Goal: Task Accomplishment & Management: Manage account settings

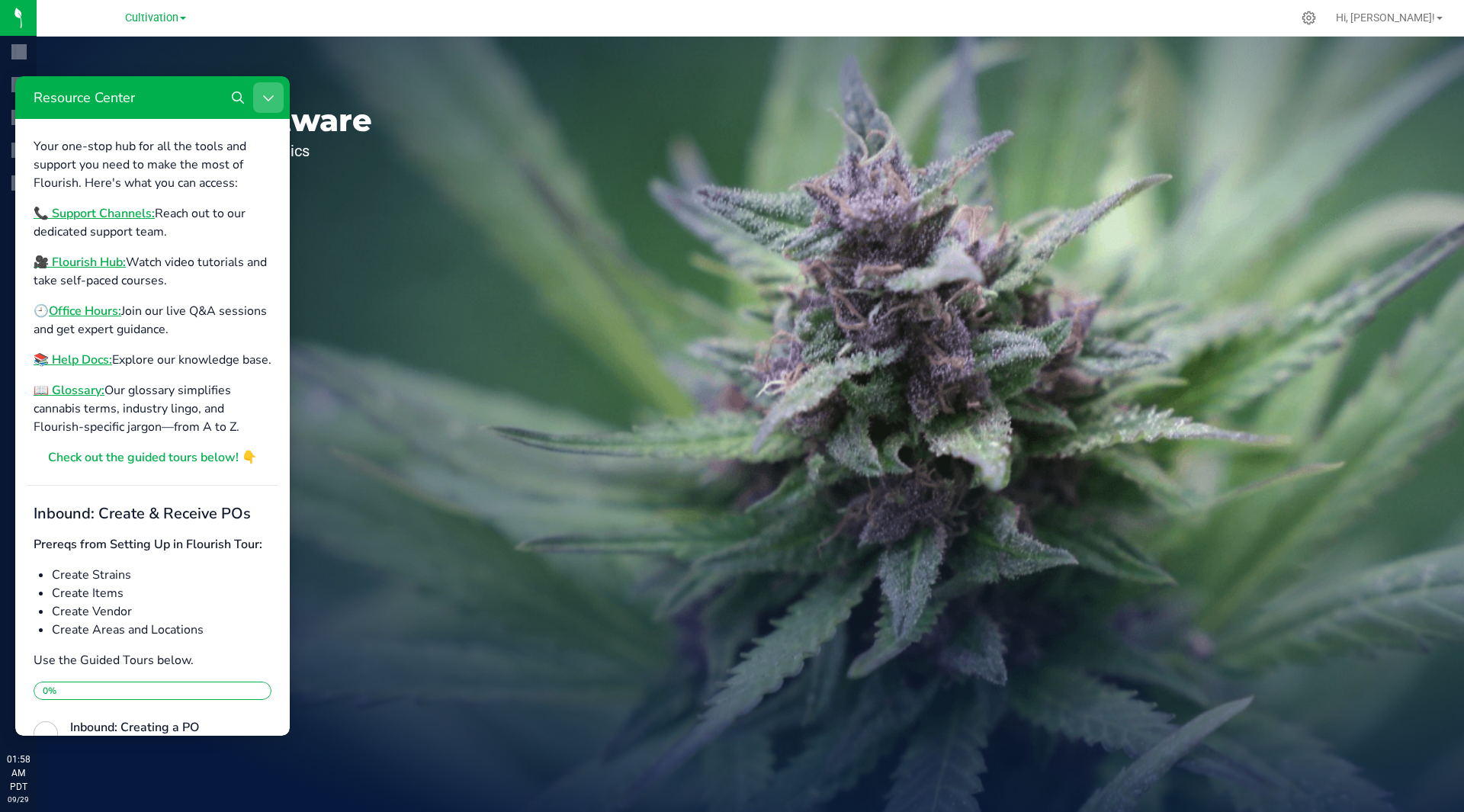
click at [267, 96] on icon "Close Resource Center" at bounding box center [269, 98] width 12 height 12
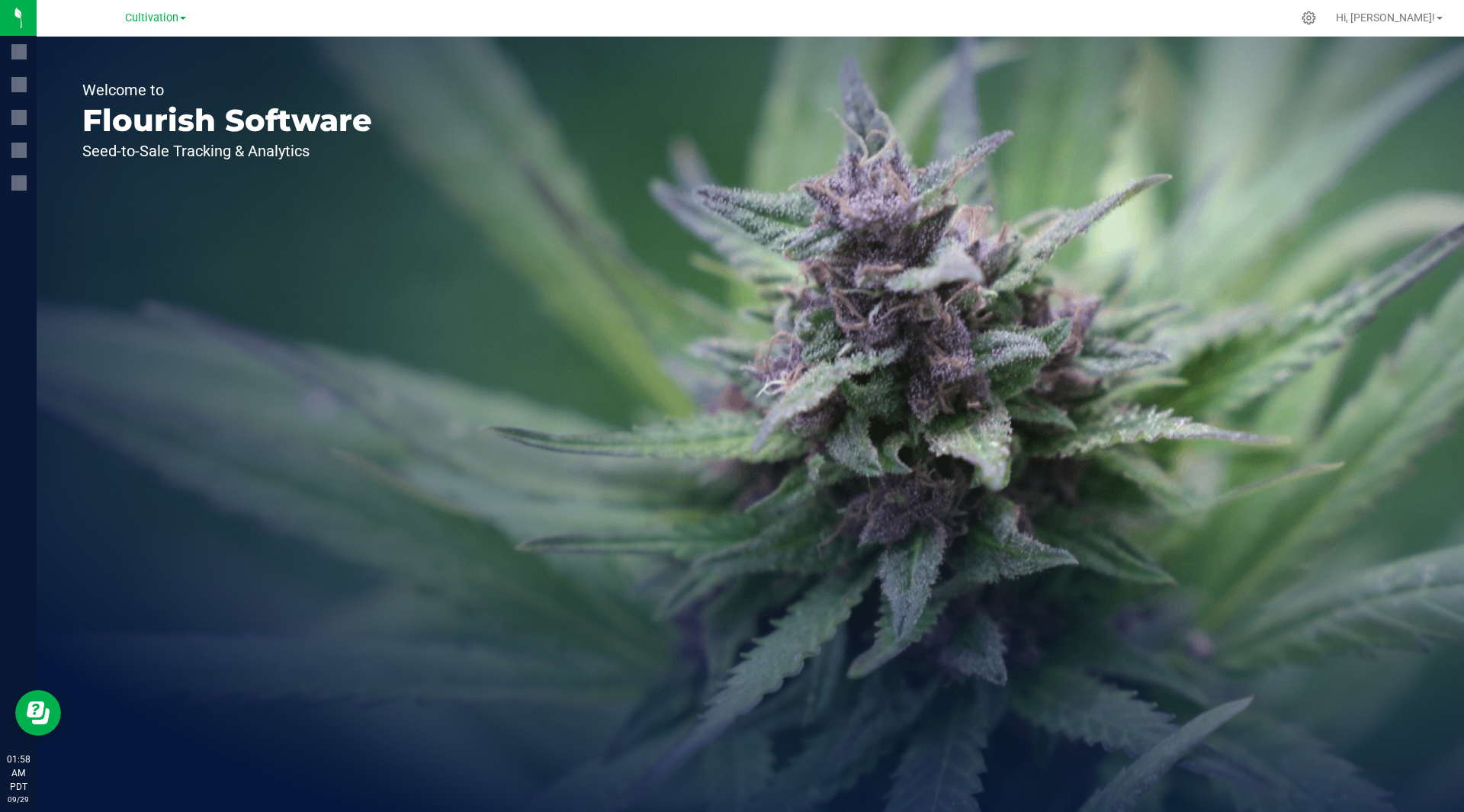
click at [422, 183] on div "Welcome to Flourish Software Seed-to-Sale Tracking & Analytics" at bounding box center [750, 424] width 1427 height 775
click at [1317, 13] on icon at bounding box center [1309, 18] width 16 height 16
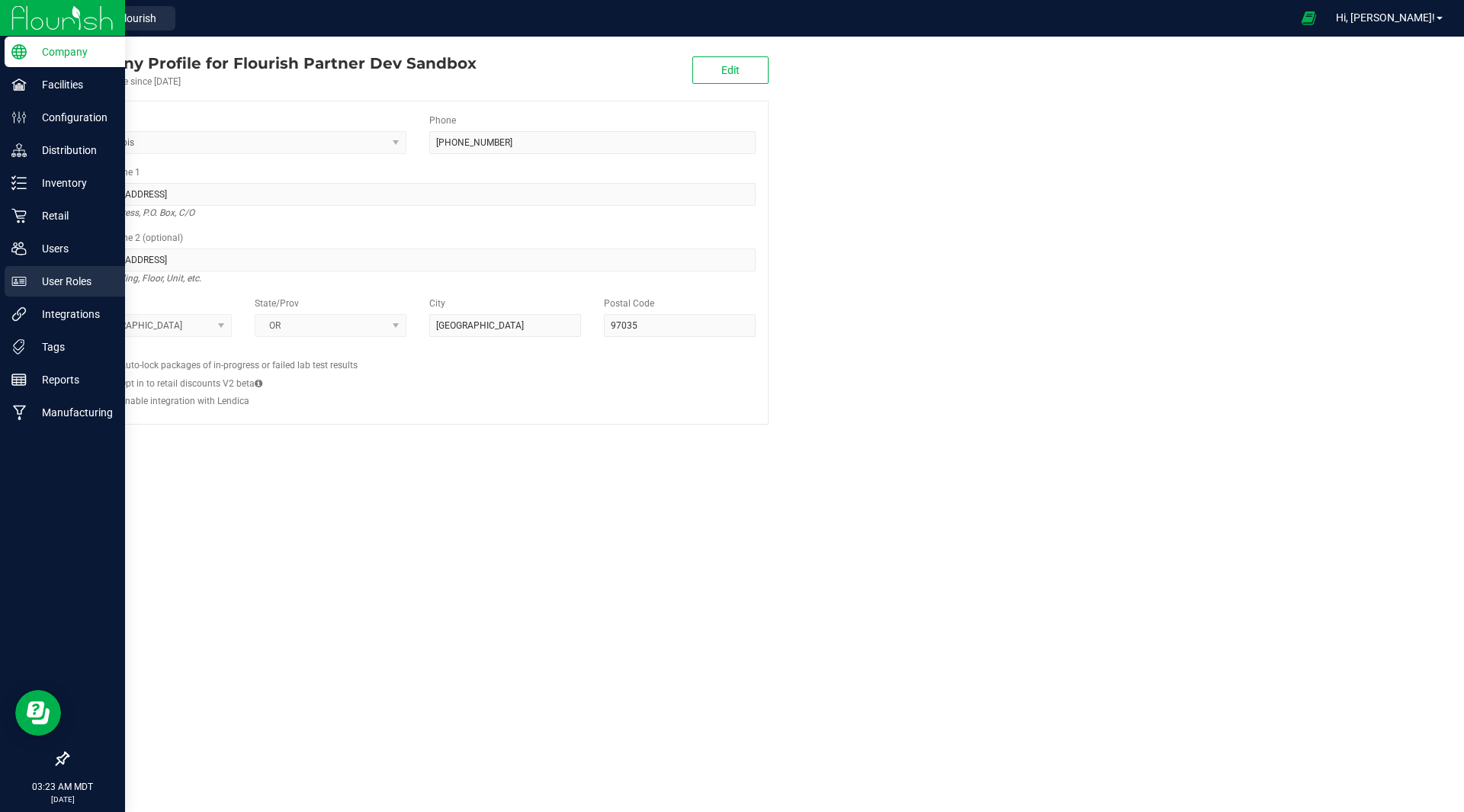
click at [67, 292] on div "User Roles" at bounding box center [64, 281] width 120 height 30
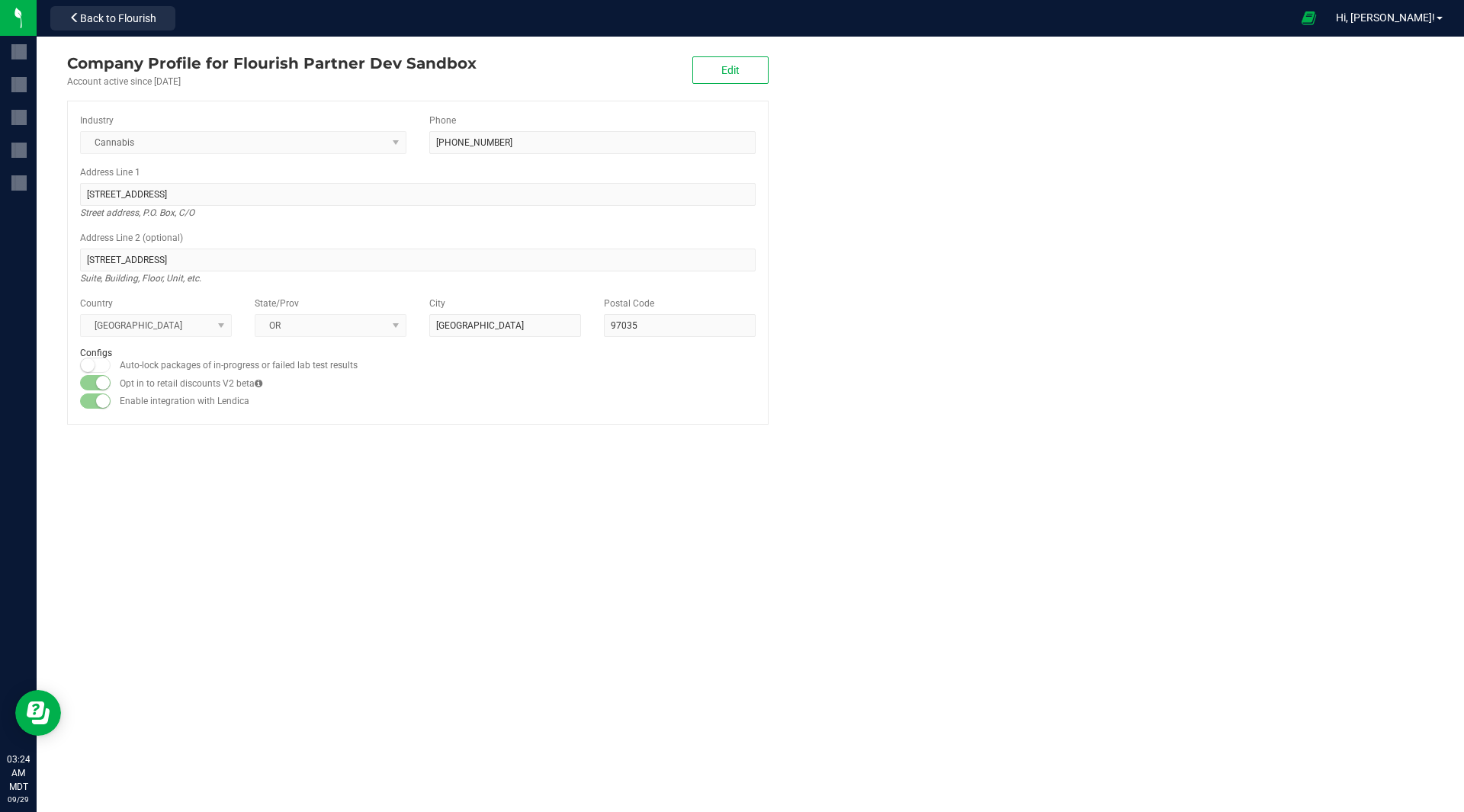
click at [490, 522] on div "Company Profile for Flourish Partner Dev Sandbox Account active since [DATE] Ed…" at bounding box center [750, 424] width 1427 height 775
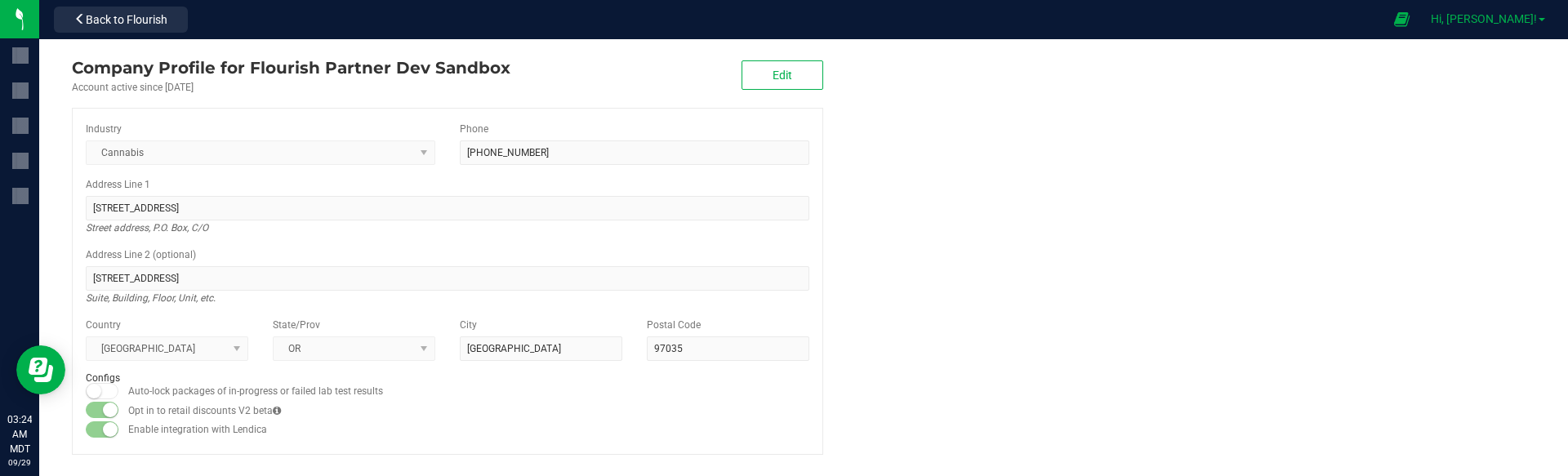
click at [1513, 20] on span "Hi, [PERSON_NAME]!" at bounding box center [1484, 19] width 106 height 13
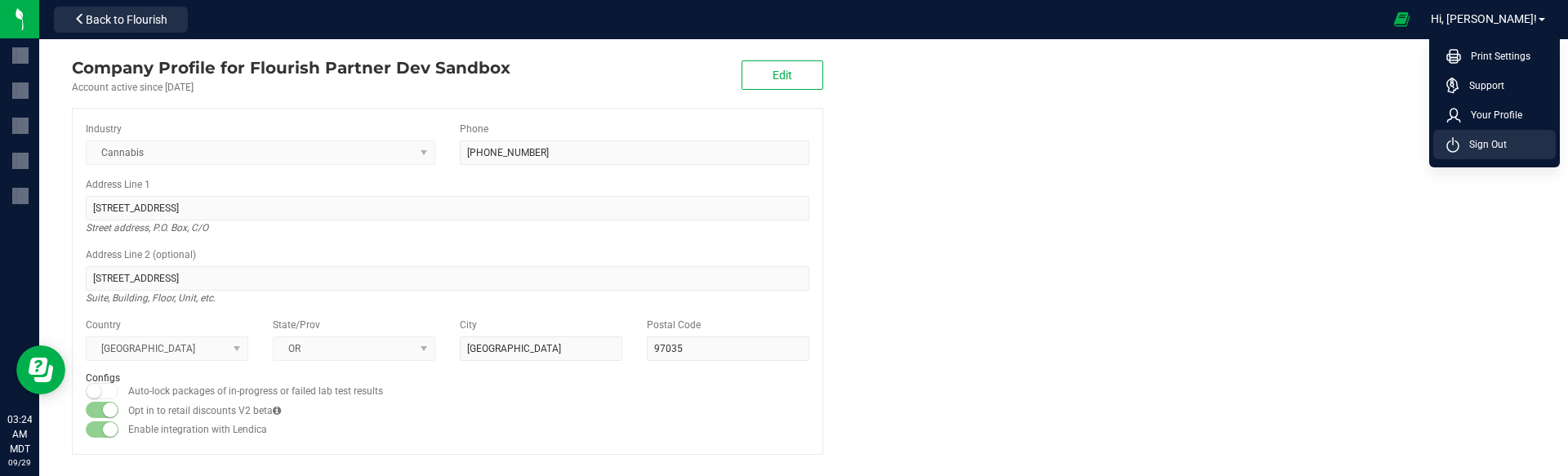
click at [1470, 147] on span "Sign Out" at bounding box center [1484, 144] width 48 height 16
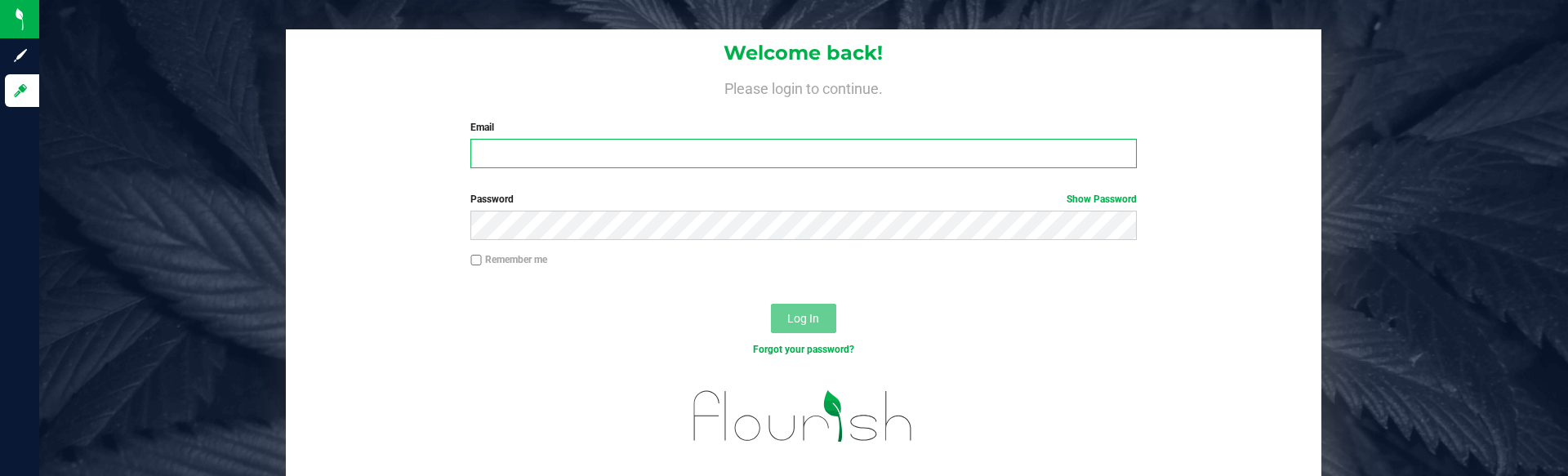
click at [959, 145] on input "Email" at bounding box center [803, 154] width 666 height 30
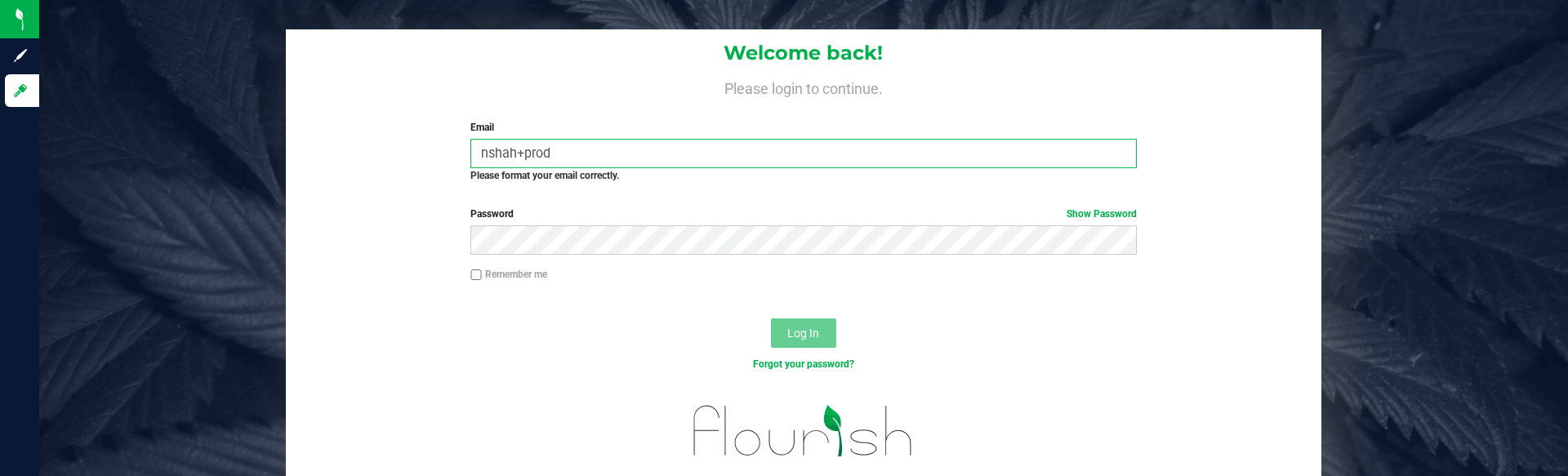
type input "[EMAIL_ADDRESS][DOMAIN_NAME]"
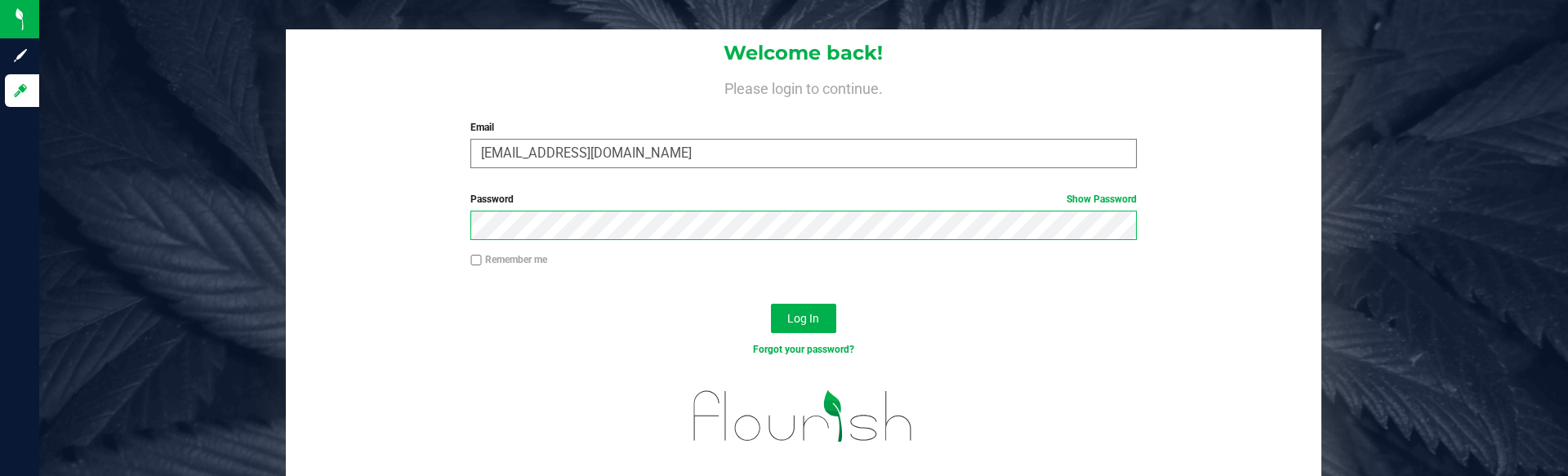
click at [772, 304] on button "Log In" at bounding box center [804, 319] width 66 height 30
